Goal: Information Seeking & Learning: Learn about a topic

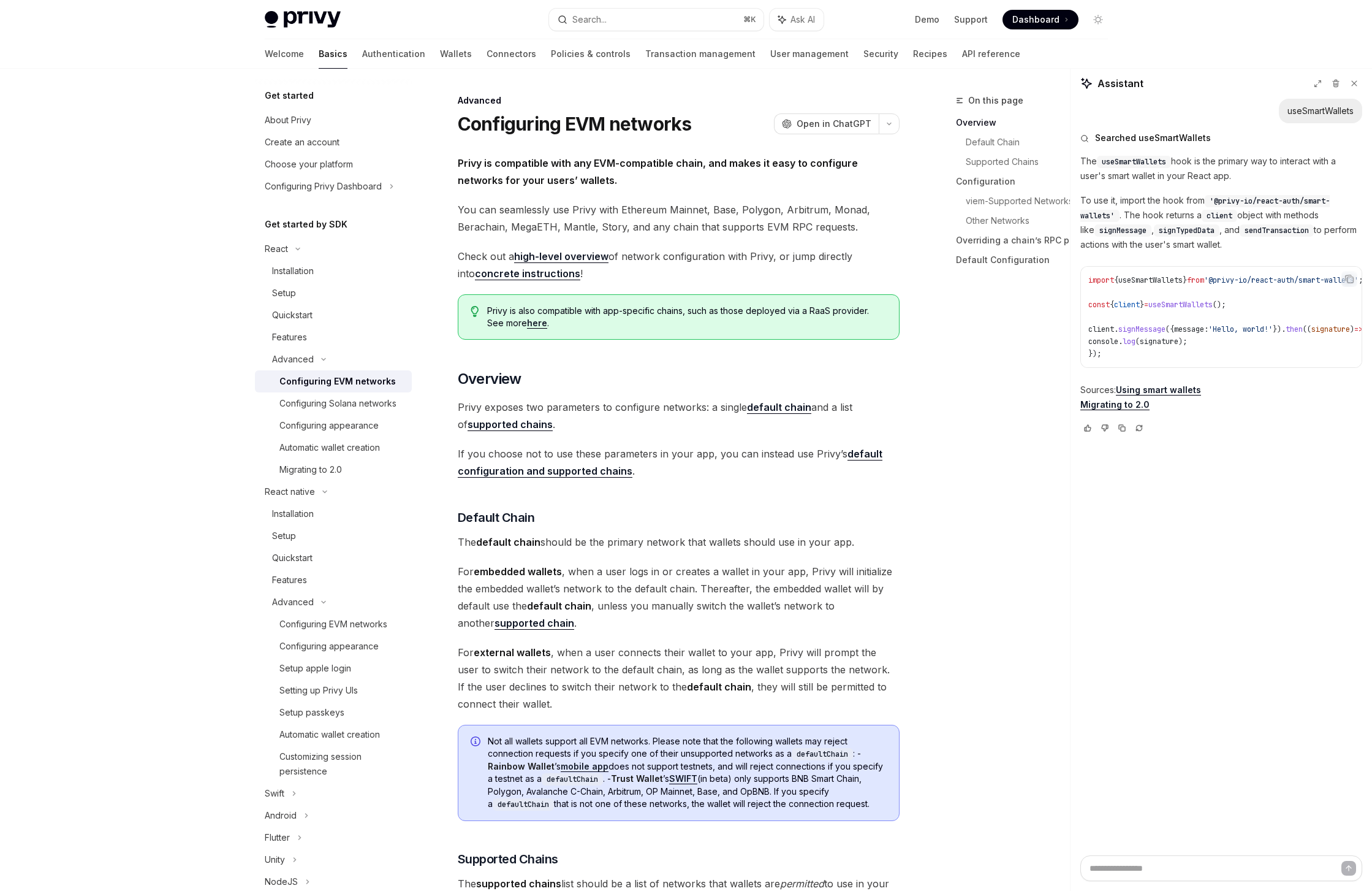
drag, startPoint x: 692, startPoint y: 295, endPoint x: 679, endPoint y: 301, distance: 14.3
click at [678, 301] on div "Privy is also compatible with app-specific chains, such as those deployed via a…" at bounding box center [679, 316] width 442 height 45
drag, startPoint x: 691, startPoint y: 307, endPoint x: 634, endPoint y: 310, distance: 57.1
click at [634, 310] on span "Privy is also compatible with app-specific chains, such as those deployed via a…" at bounding box center [686, 317] width 399 height 25
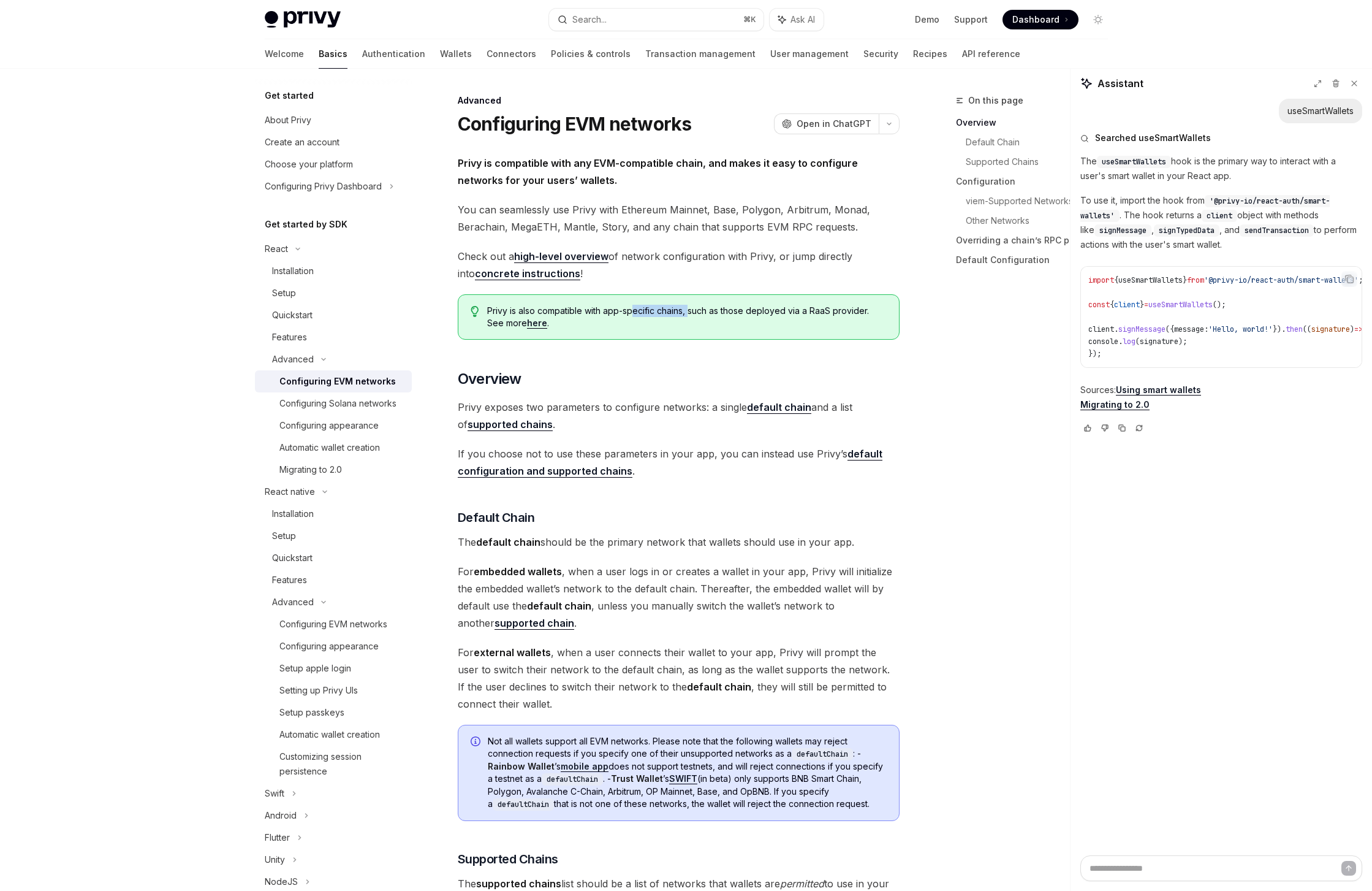
click at [634, 310] on span "Privy is also compatible with app-specific chains, such as those deployed via a…" at bounding box center [686, 317] width 399 height 25
drag, startPoint x: 650, startPoint y: 303, endPoint x: 732, endPoint y: 307, distance: 82.1
click at [732, 307] on div "Privy is also compatible with app-specific chains, such as those deployed via a…" at bounding box center [679, 316] width 442 height 45
click at [732, 307] on span "Privy is also compatible with app-specific chains, such as those deployed via a…" at bounding box center [686, 317] width 399 height 25
drag, startPoint x: 847, startPoint y: 304, endPoint x: 695, endPoint y: 309, distance: 152.1
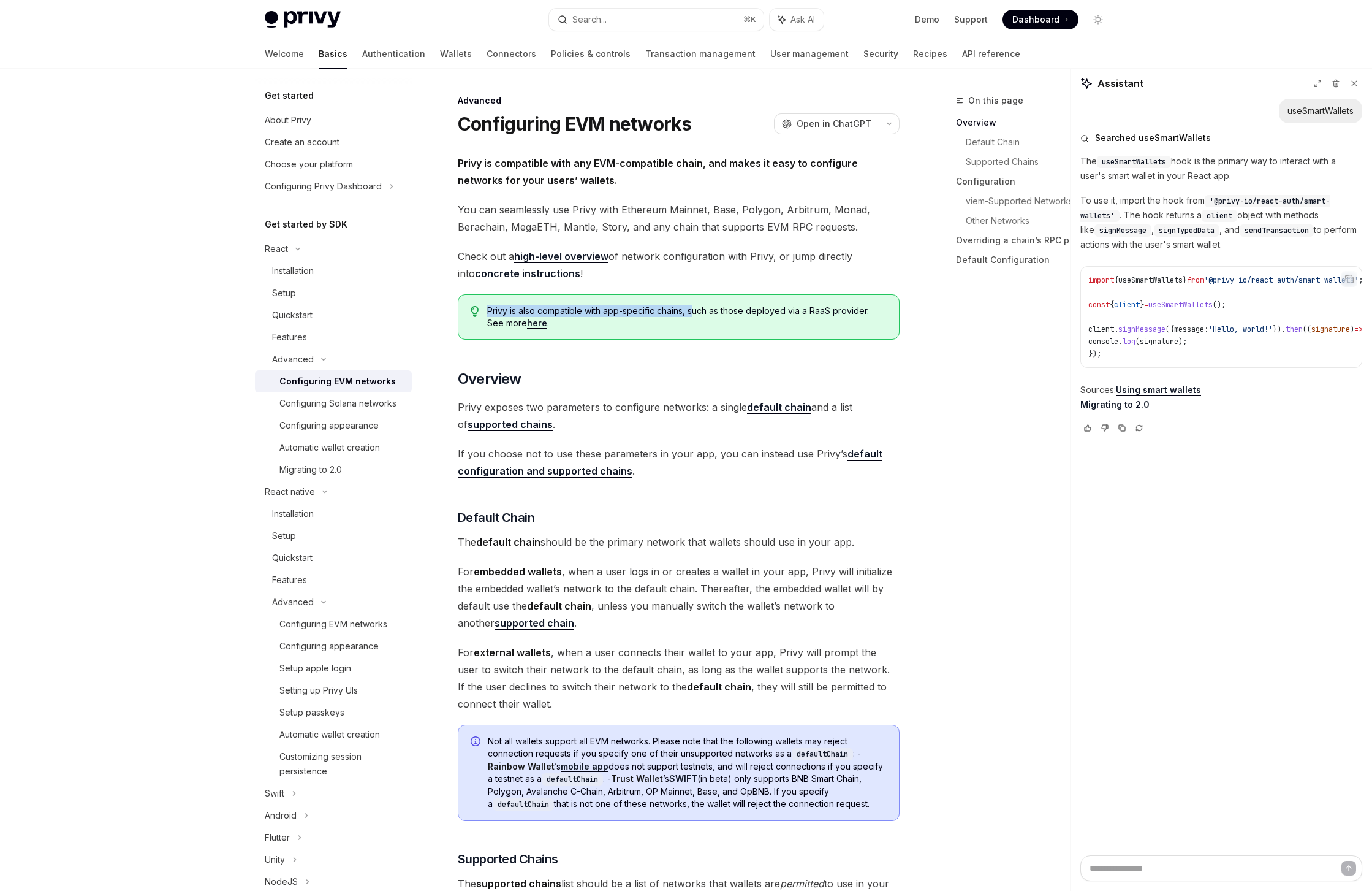
click at [697, 309] on div "Privy is also compatible with app-specific chains, such as those deployed via a…" at bounding box center [679, 316] width 442 height 45
click at [695, 309] on span "Privy is also compatible with app-specific chains, such as those deployed via a…" at bounding box center [686, 317] width 399 height 25
